Goal: Information Seeking & Learning: Learn about a topic

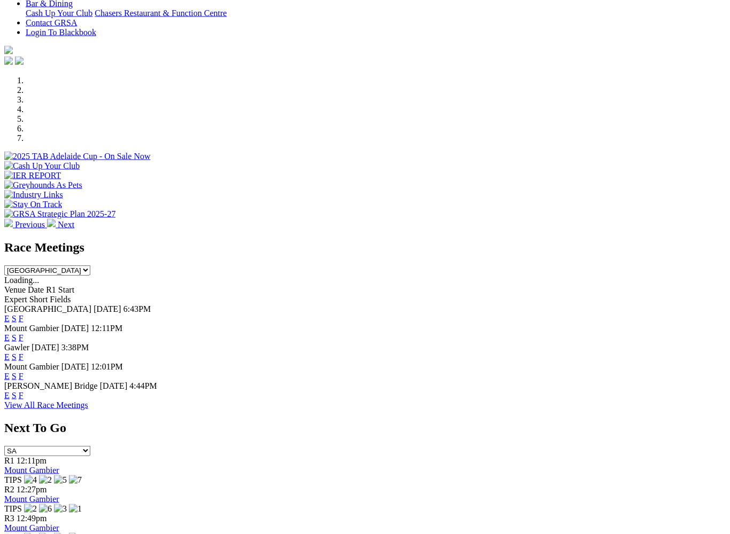
scroll to position [262, 0]
click at [24, 314] on link "F" at bounding box center [21, 318] width 5 height 9
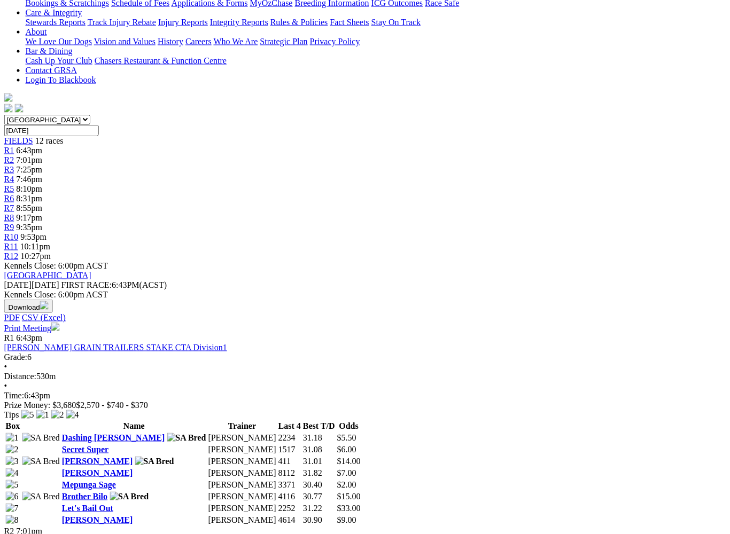
scroll to position [237, 7]
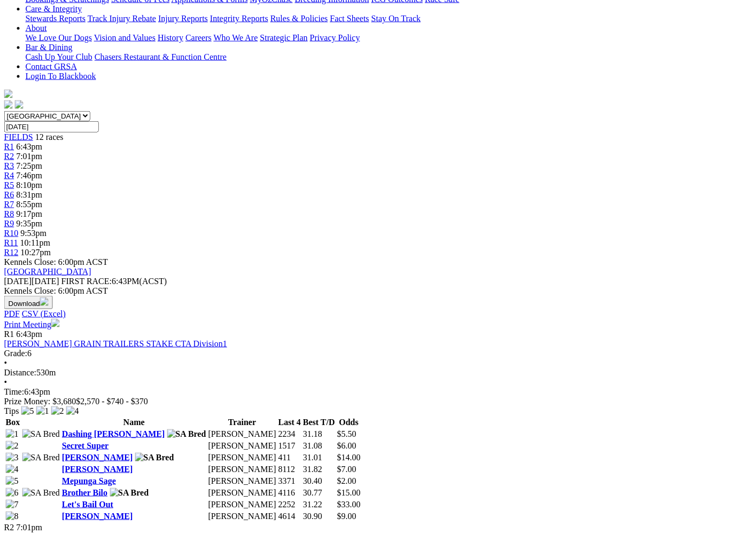
click at [88, 461] on link "Mepunga Sage" at bounding box center [89, 481] width 54 height 9
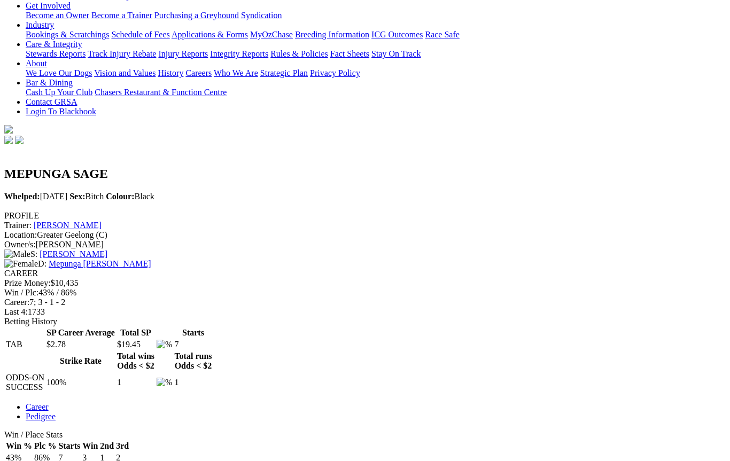
scroll to position [201, 0]
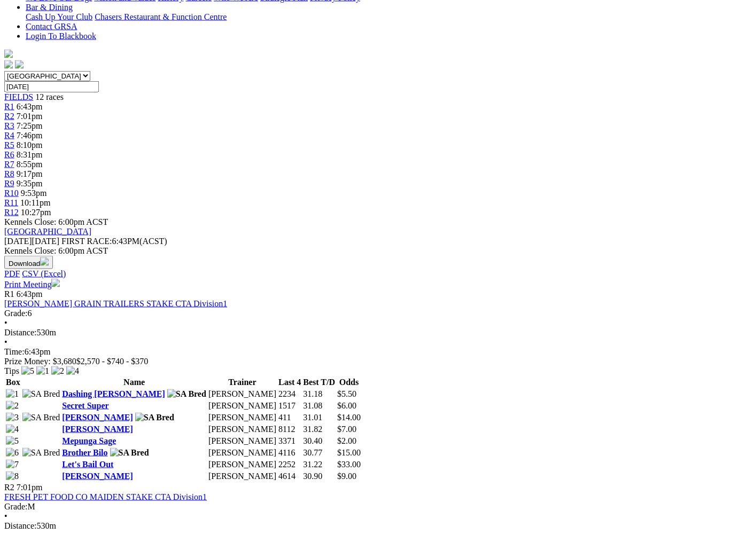
scroll to position [278, 7]
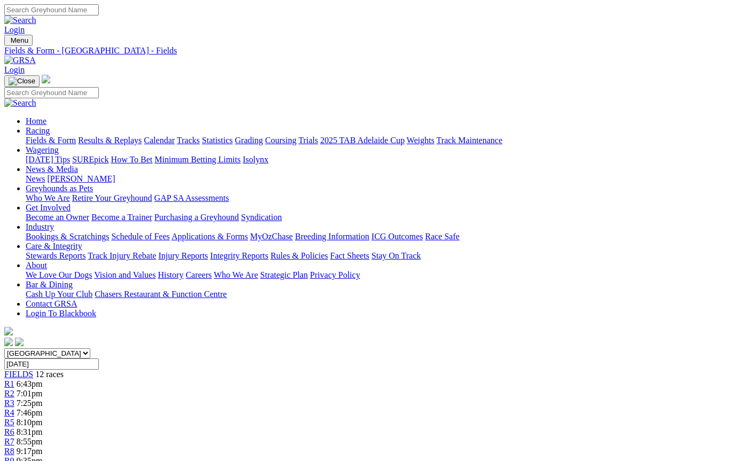
scroll to position [308, 7]
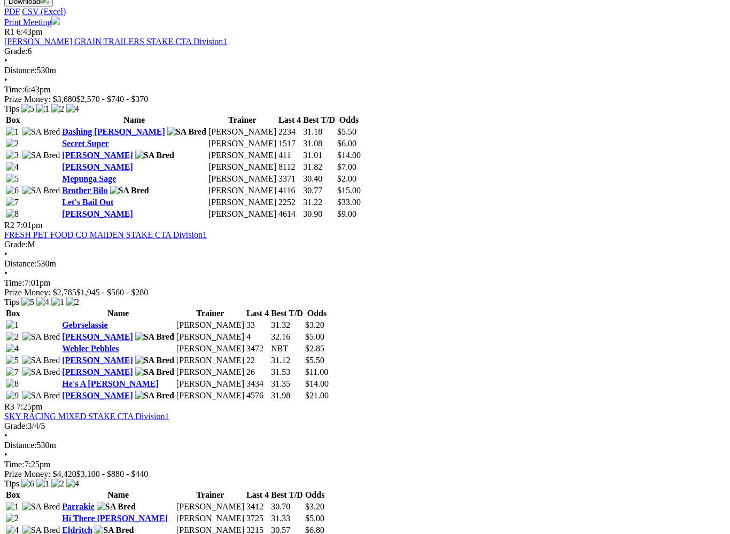
scroll to position [540, 7]
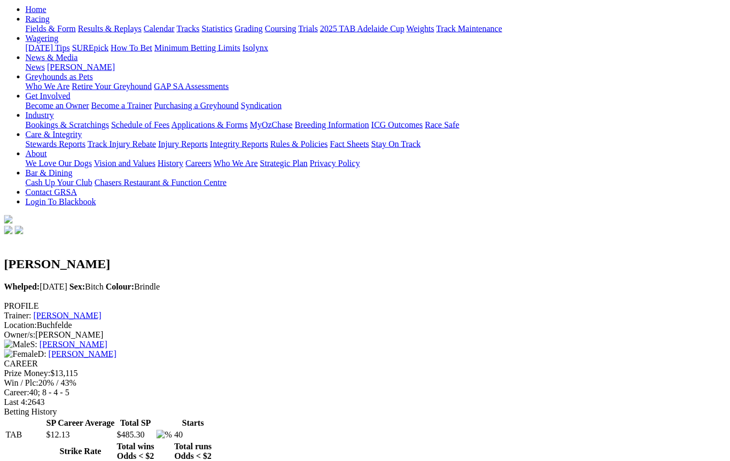
scroll to position [107, 37]
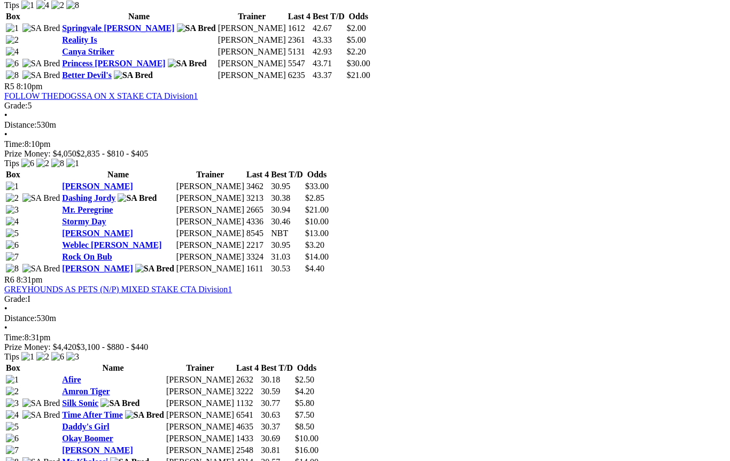
scroll to position [1176, 7]
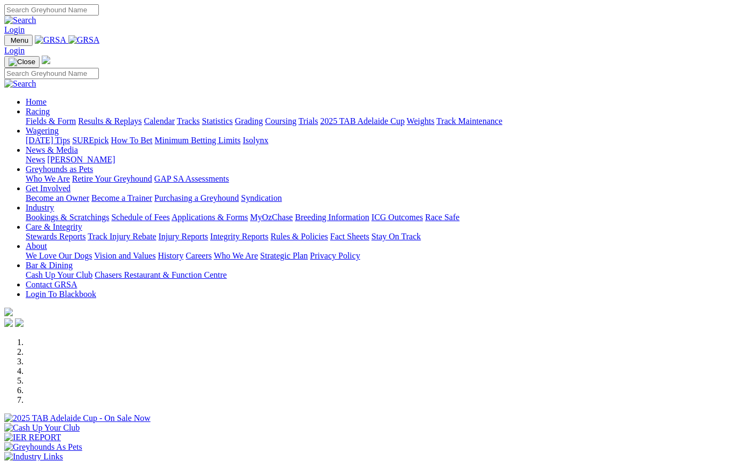
scroll to position [292, 0]
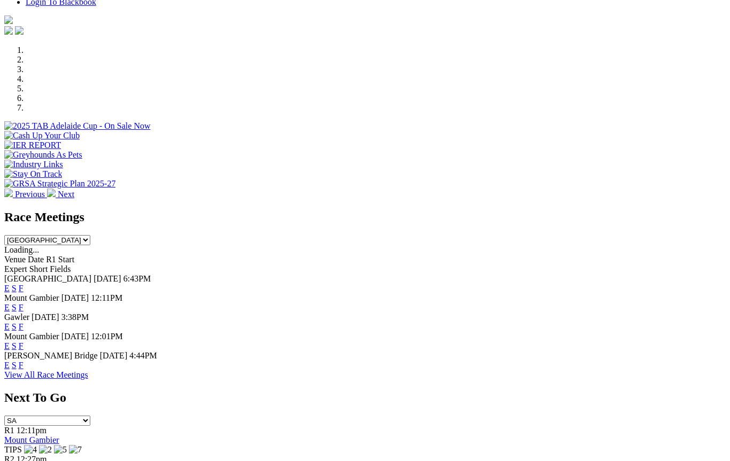
click at [10, 284] on link "E" at bounding box center [6, 288] width 5 height 9
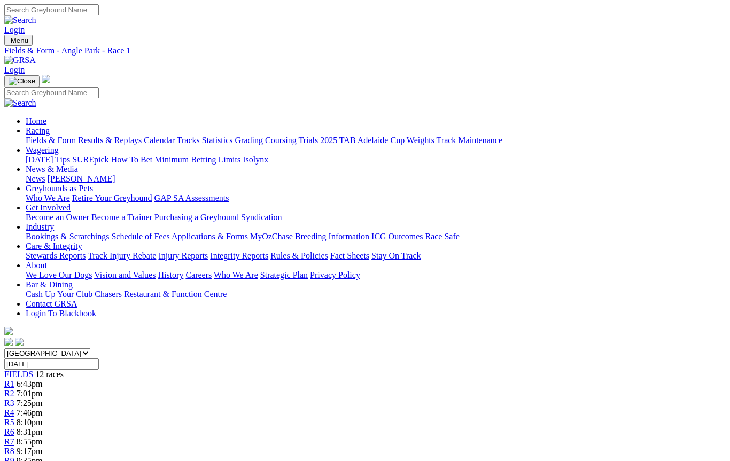
click at [14, 389] on link "R2" at bounding box center [9, 393] width 10 height 9
click at [14, 399] on link "R3" at bounding box center [9, 403] width 10 height 9
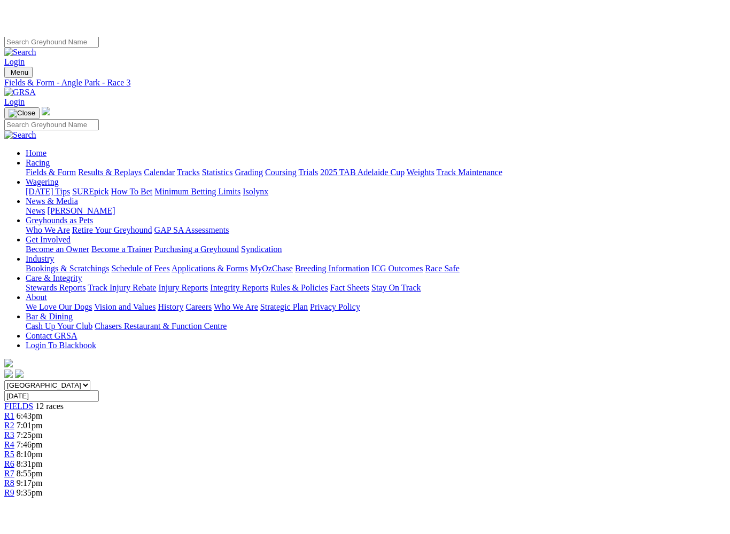
scroll to position [7, 0]
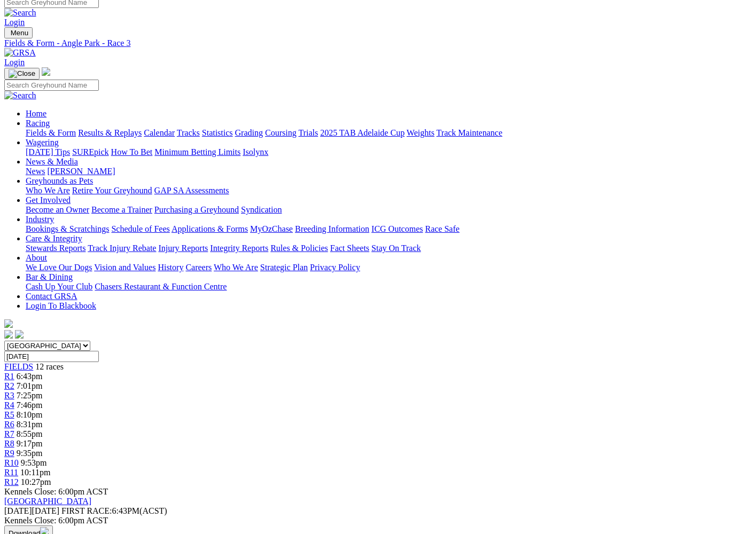
click at [14, 401] on span "R4" at bounding box center [9, 405] width 10 height 9
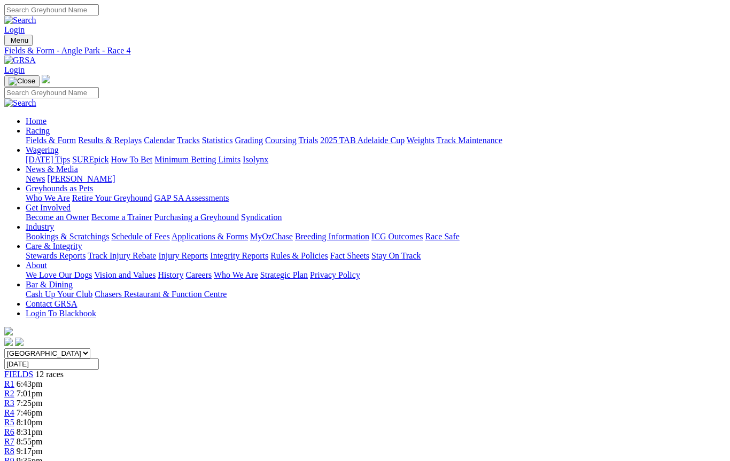
click at [14, 418] on link "R5" at bounding box center [9, 422] width 10 height 9
click at [14, 428] on span "R6" at bounding box center [9, 432] width 10 height 9
click at [14, 437] on link "R7" at bounding box center [9, 441] width 10 height 9
click at [14, 447] on link "R8" at bounding box center [9, 451] width 10 height 9
click at [14, 456] on span "R9" at bounding box center [9, 460] width 10 height 9
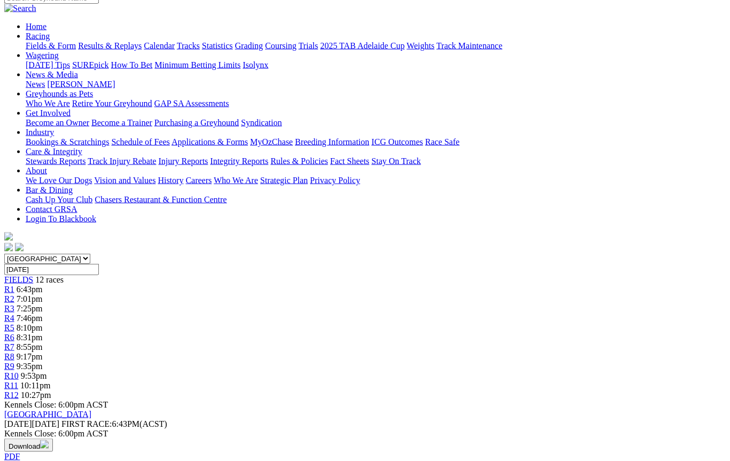
scroll to position [94, 0]
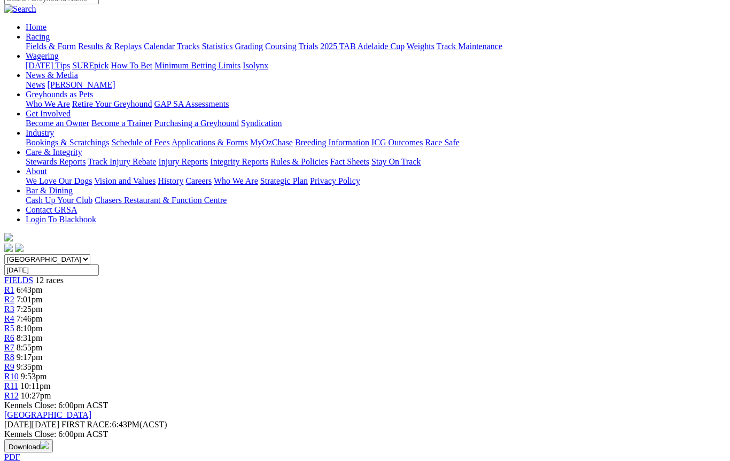
click at [19, 372] on link "R10" at bounding box center [11, 376] width 14 height 9
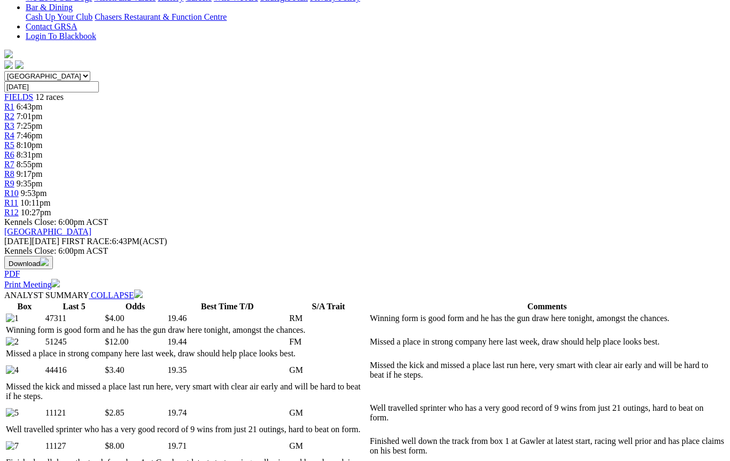
scroll to position [277, 0]
